Goal: Information Seeking & Learning: Learn about a topic

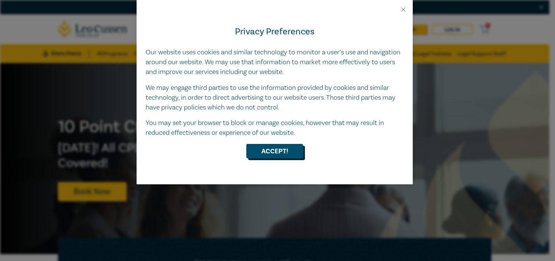
click at [291, 150] on button "Accept!" at bounding box center [274, 151] width 57 height 14
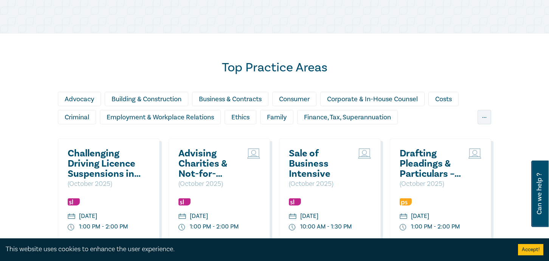
scroll to position [605, 0]
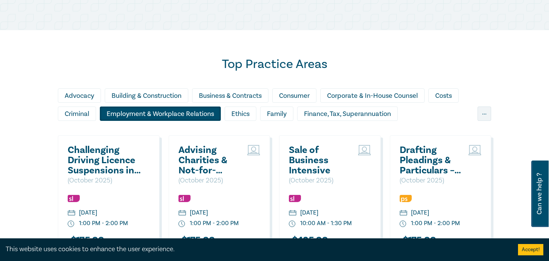
click at [172, 120] on div "Employment & Workplace Relations" at bounding box center [160, 114] width 121 height 14
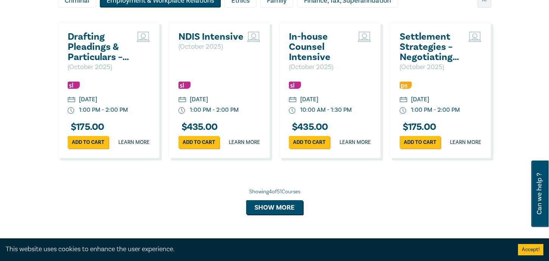
scroll to position [757, 0]
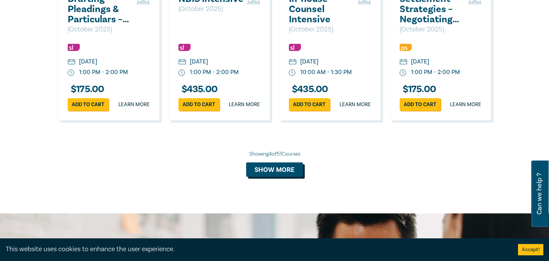
click at [268, 177] on button "Show more" at bounding box center [274, 170] width 57 height 14
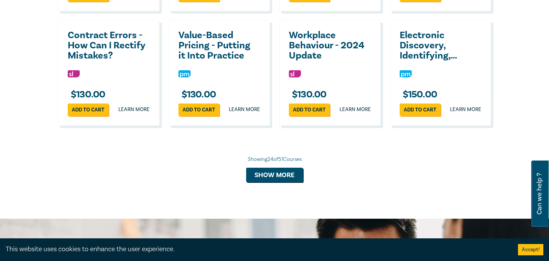
scroll to position [1400, 0]
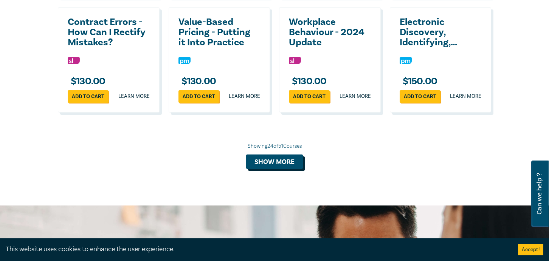
click at [291, 169] on button "Show more" at bounding box center [274, 162] width 57 height 14
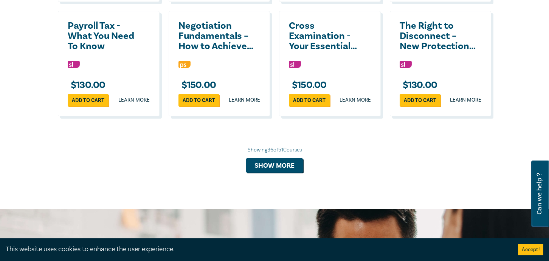
scroll to position [1741, 0]
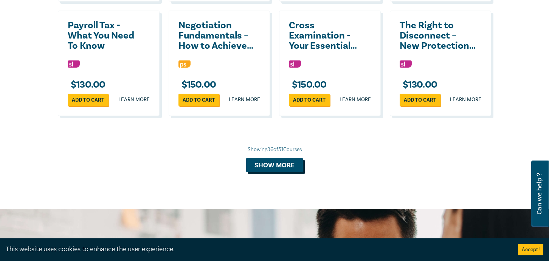
click at [291, 173] on button "Show more" at bounding box center [274, 165] width 57 height 14
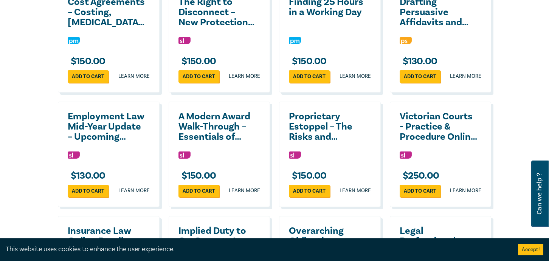
scroll to position [1892, 0]
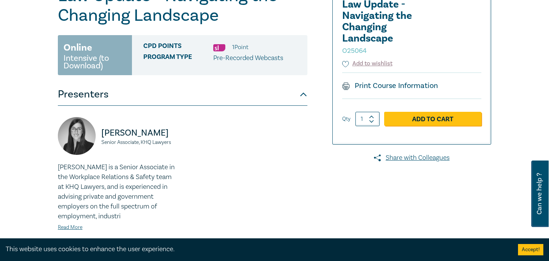
scroll to position [151, 0]
